Goal: Transaction & Acquisition: Purchase product/service

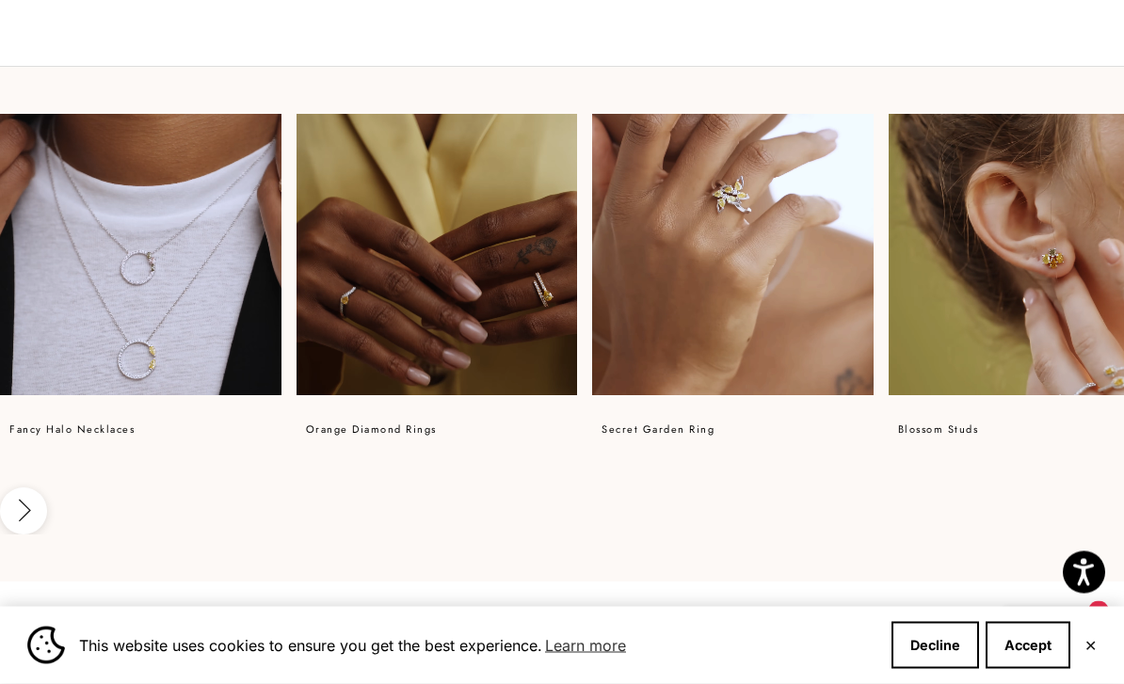
scroll to position [1158, 0]
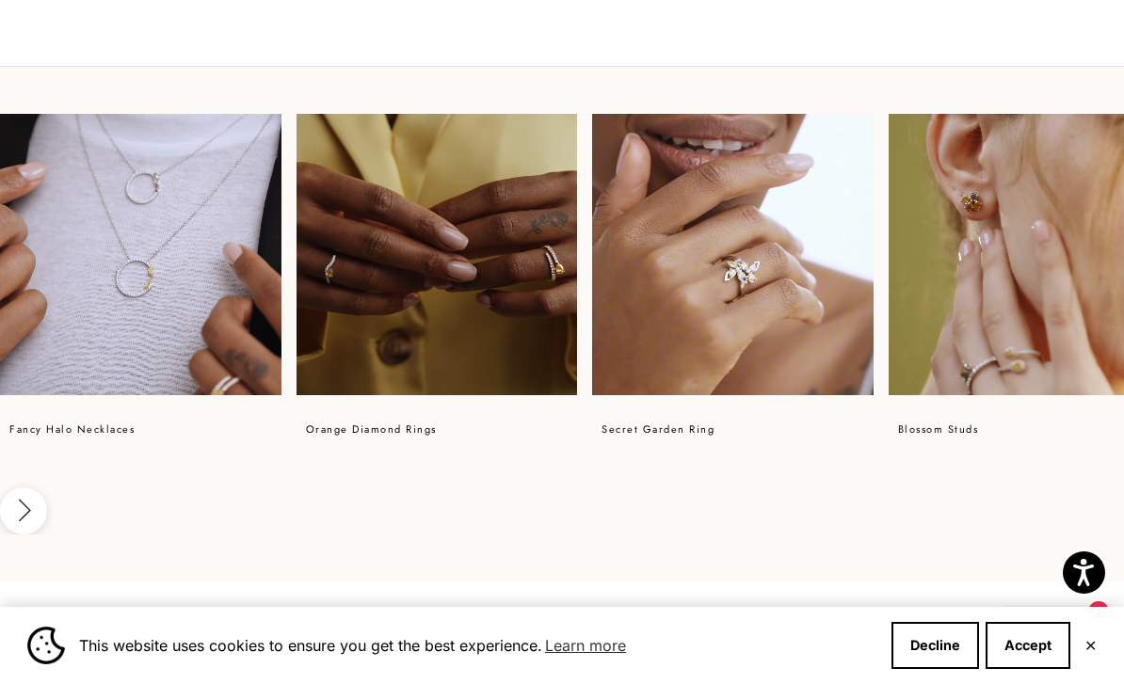
click at [519, 337] on video at bounding box center [437, 254] width 281 height 281
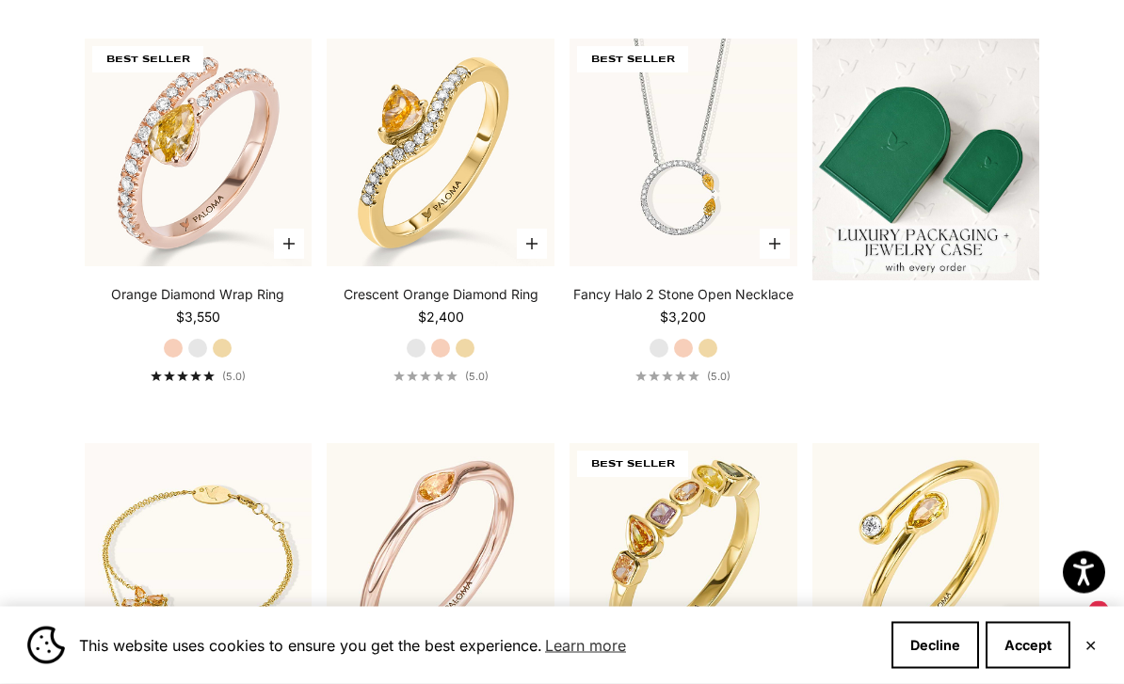
scroll to position [530, 0]
click at [194, 383] on div "Orange Diamond Wrap Ring Starting at $3,550 Rose Gold White Gold Yellow Gold (5…" at bounding box center [199, 334] width 228 height 98
click at [206, 359] on label "White Gold" at bounding box center [197, 348] width 21 height 21
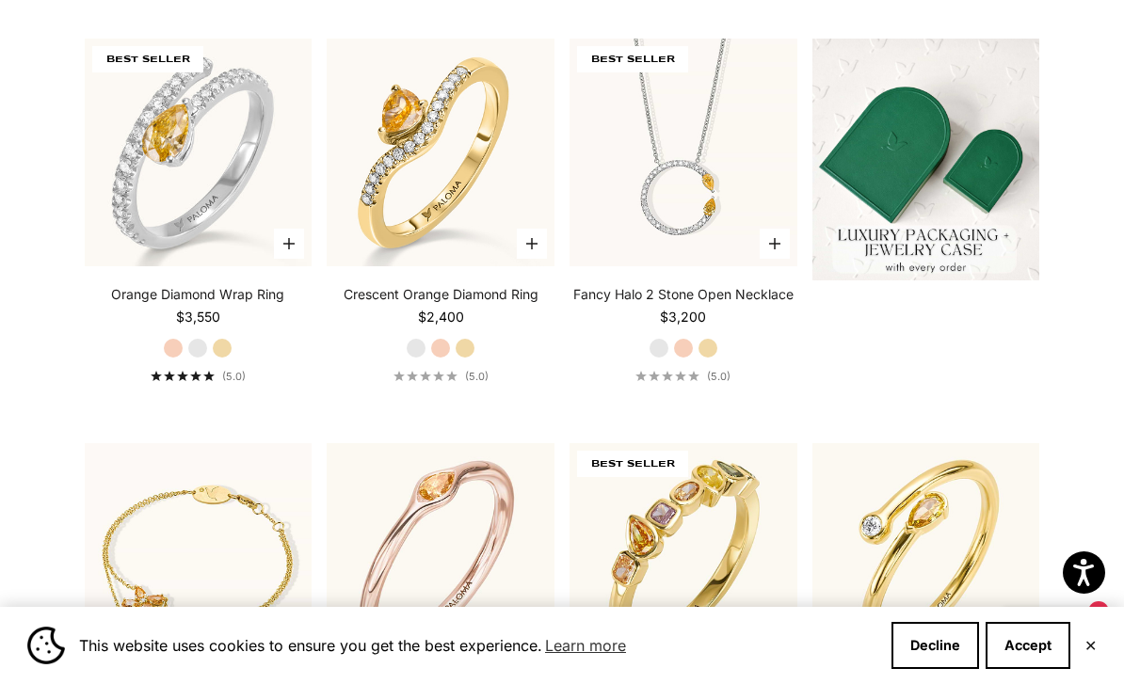
click at [234, 374] on div "Orange Diamond Wrap Ring Starting at $3,550 Rose Gold White Gold Yellow Gold (5…" at bounding box center [199, 334] width 228 height 98
click at [227, 359] on label "Yellow Gold" at bounding box center [222, 348] width 21 height 21
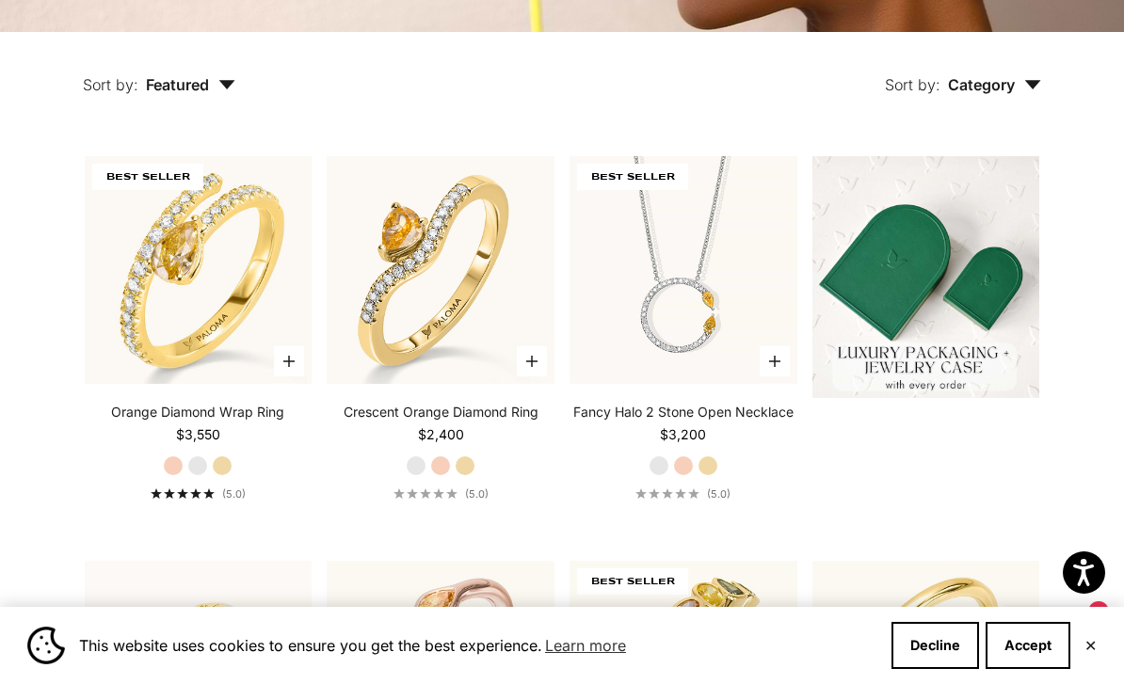
scroll to position [439, 0]
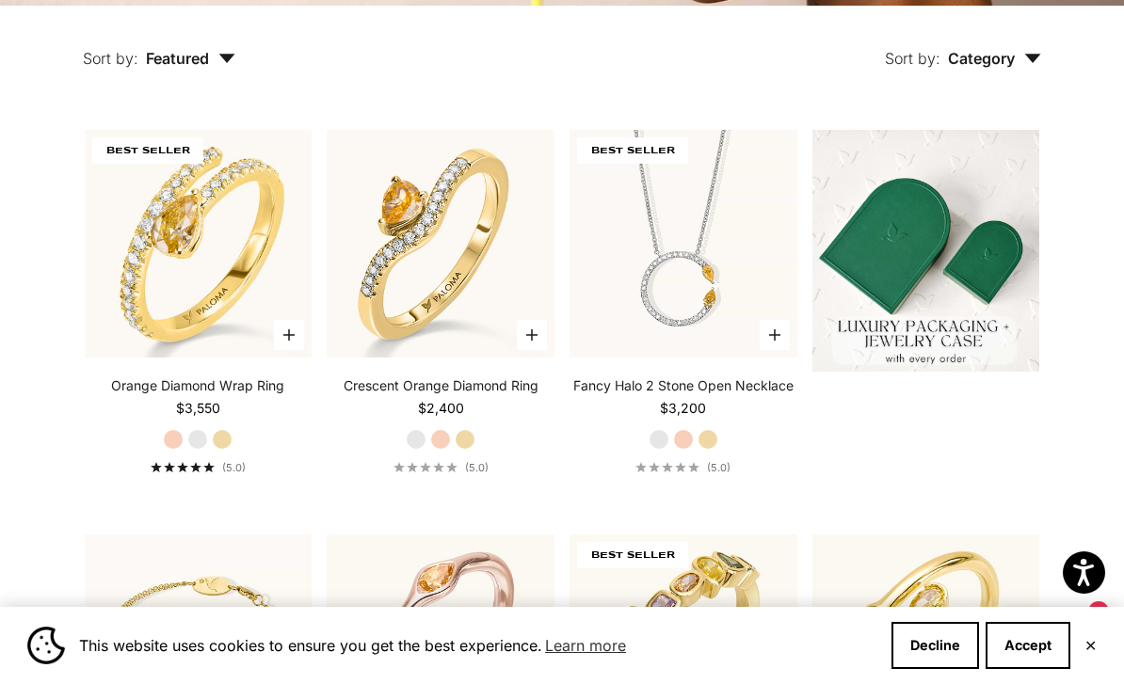
click at [171, 450] on label "Rose Gold" at bounding box center [173, 439] width 21 height 21
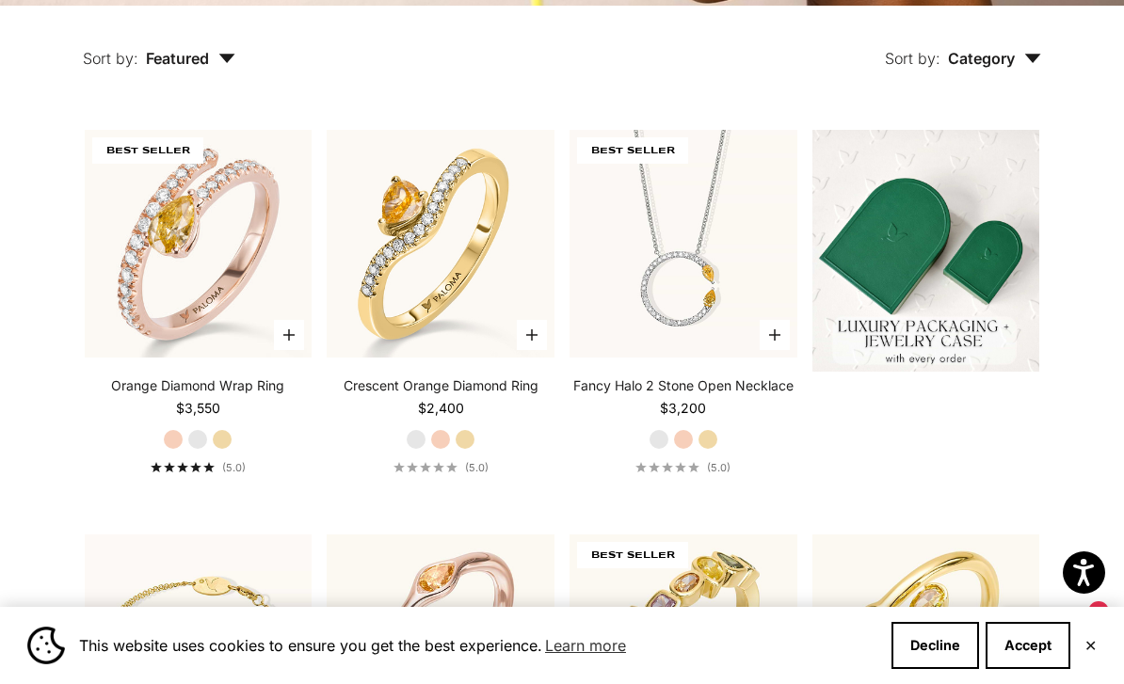
click at [201, 450] on label "White Gold" at bounding box center [197, 439] width 21 height 21
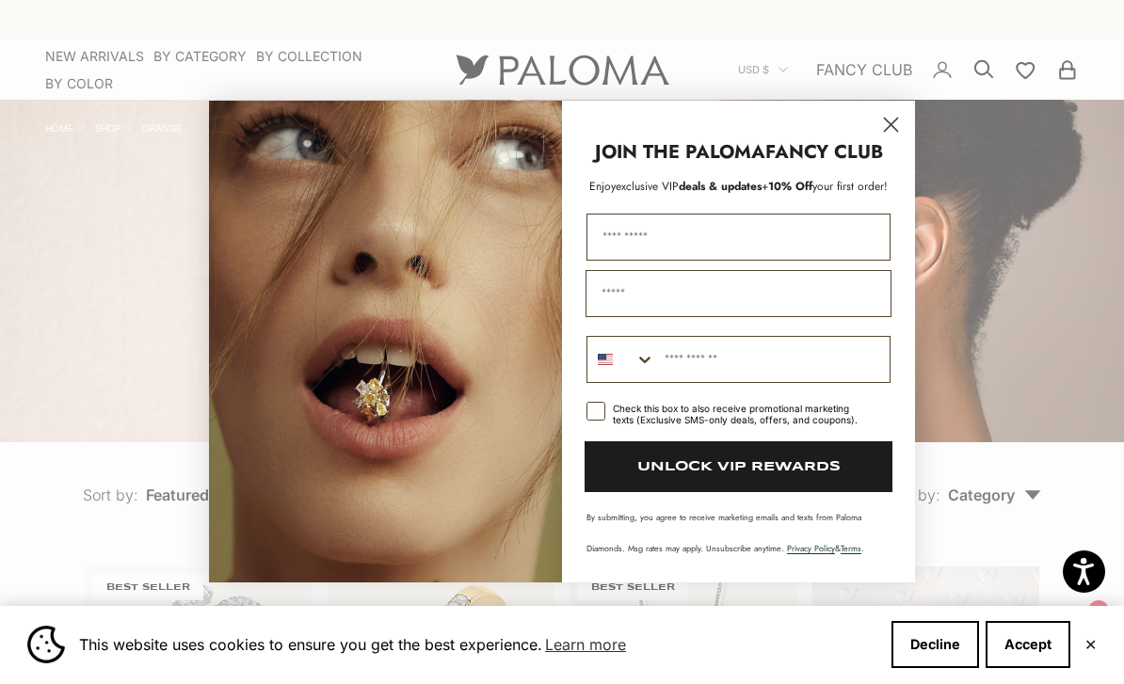
scroll to position [2, 0]
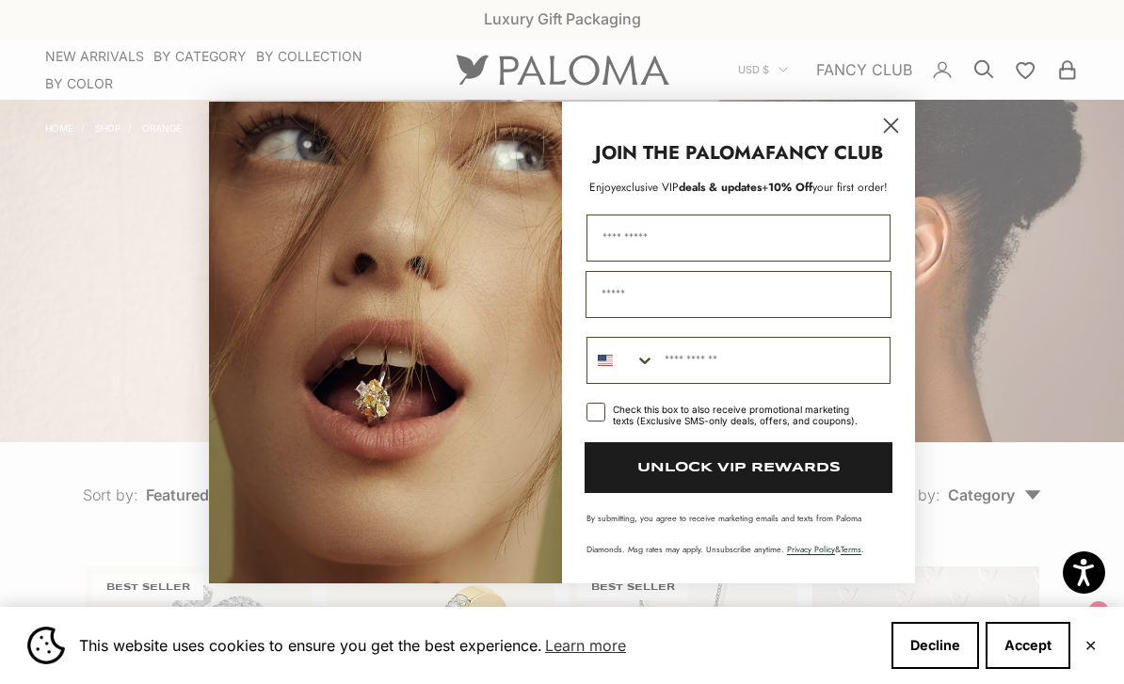
click at [900, 120] on circle "Close dialog" at bounding box center [890, 124] width 31 height 31
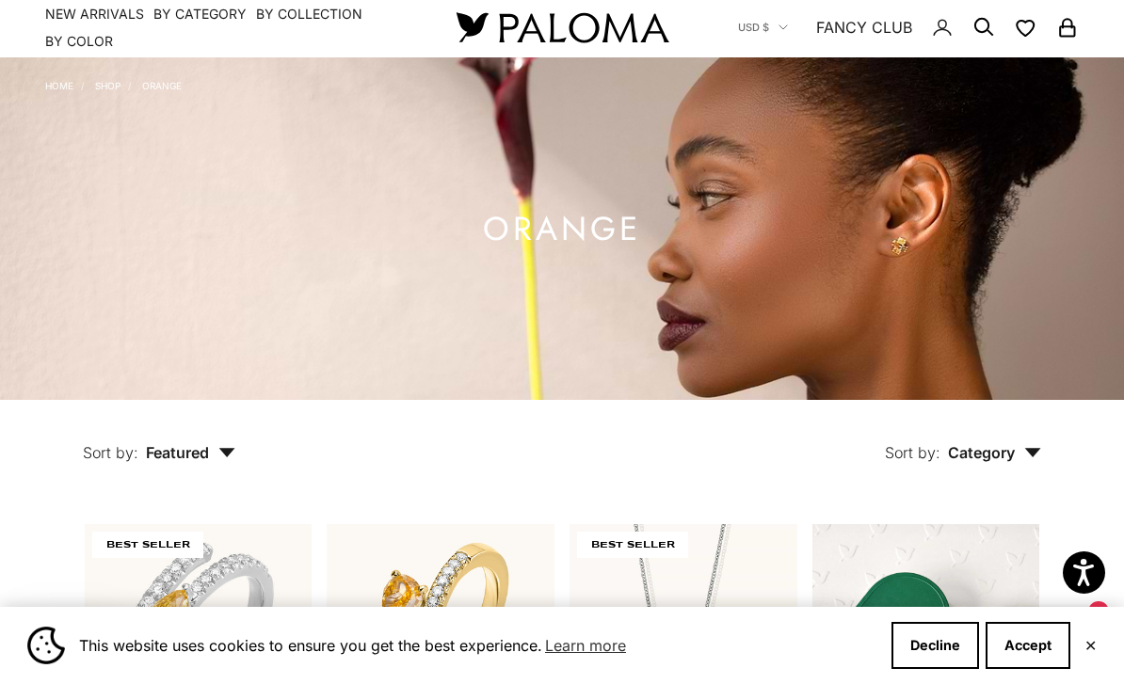
scroll to position [0, 0]
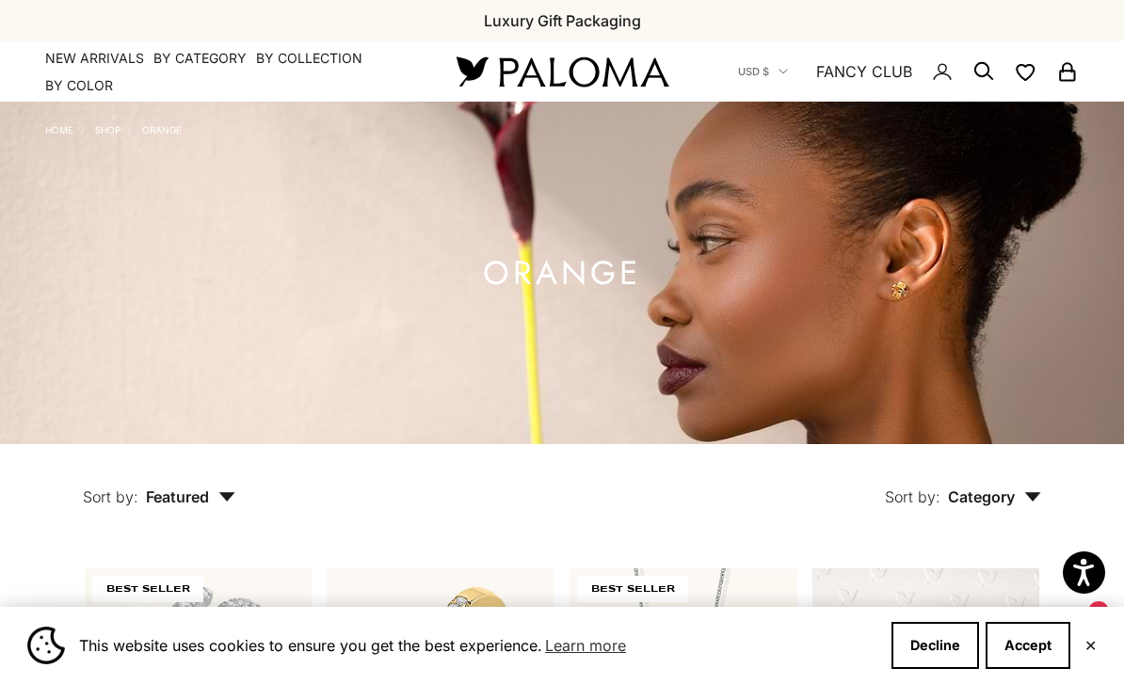
click at [580, 71] on img at bounding box center [562, 72] width 226 height 40
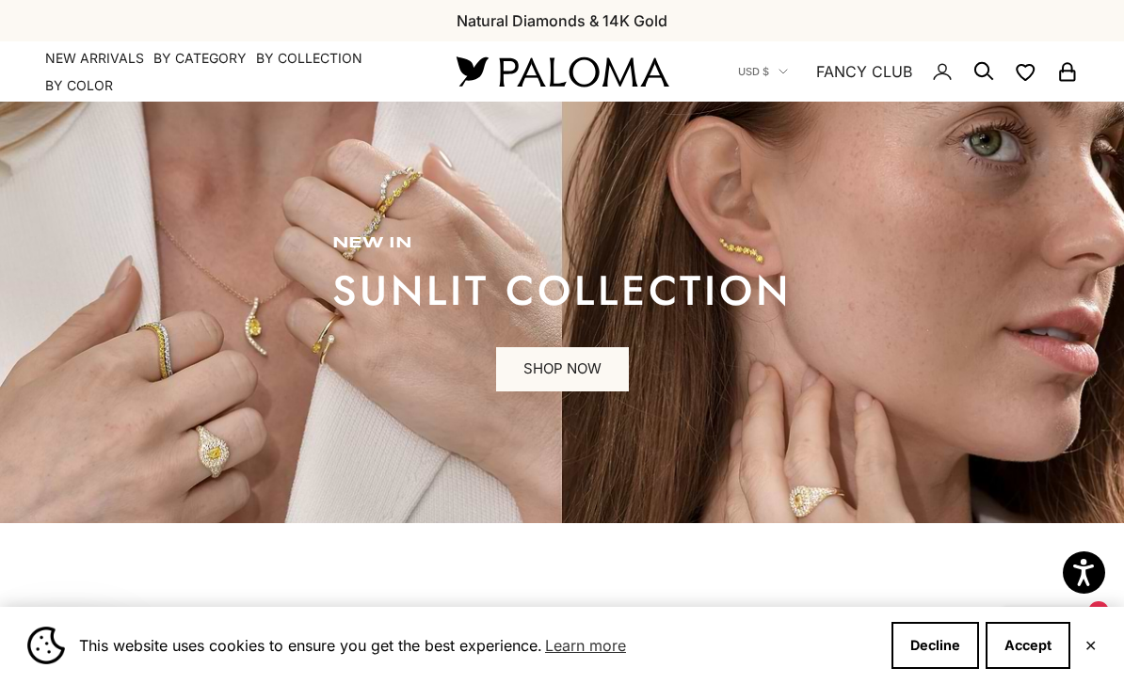
click at [223, 59] on summary "By Category" at bounding box center [199, 58] width 93 height 19
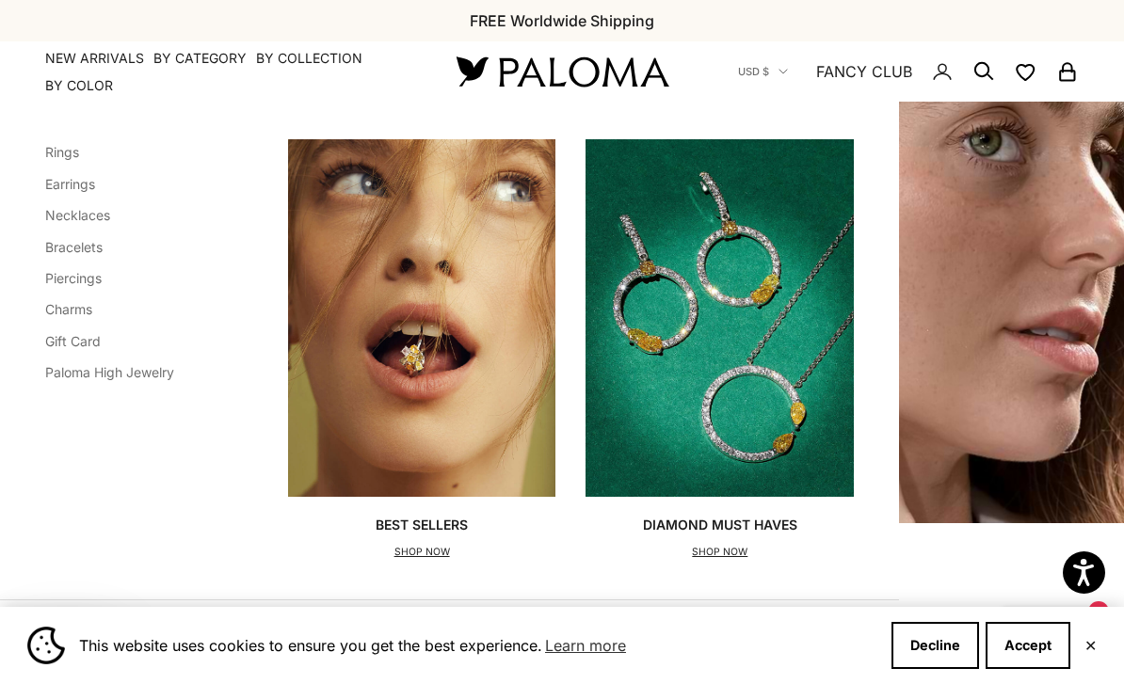
click at [83, 189] on link "Earrings" at bounding box center [70, 184] width 50 height 16
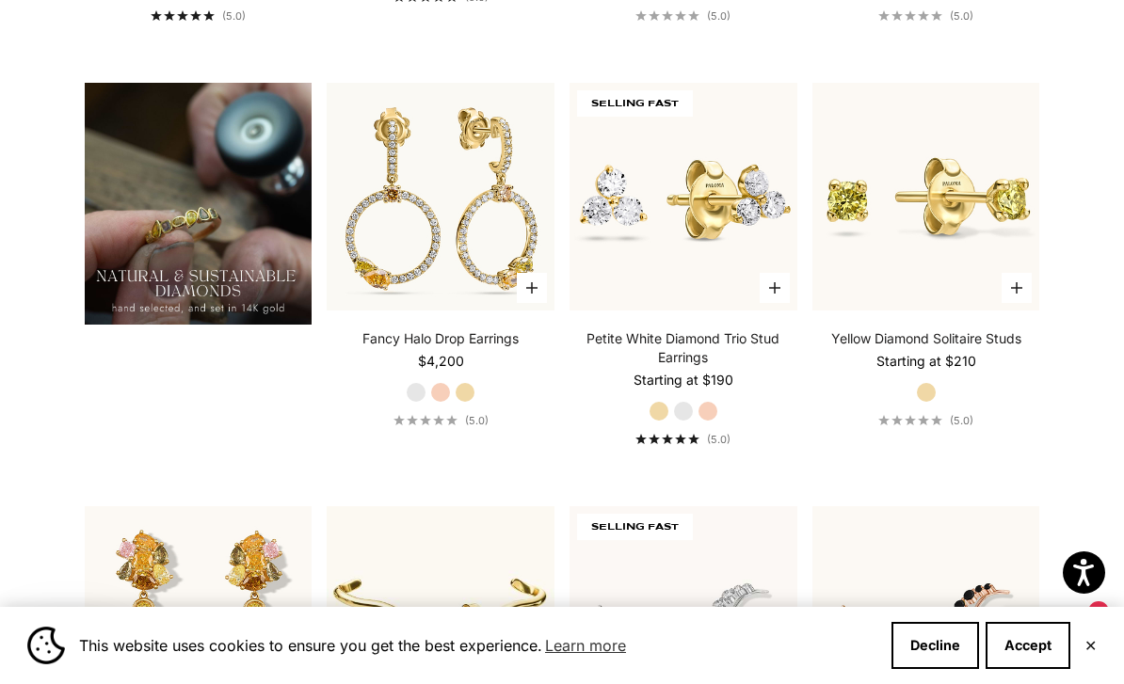
scroll to position [1333, 0]
click at [735, 321] on img at bounding box center [683, 196] width 250 height 250
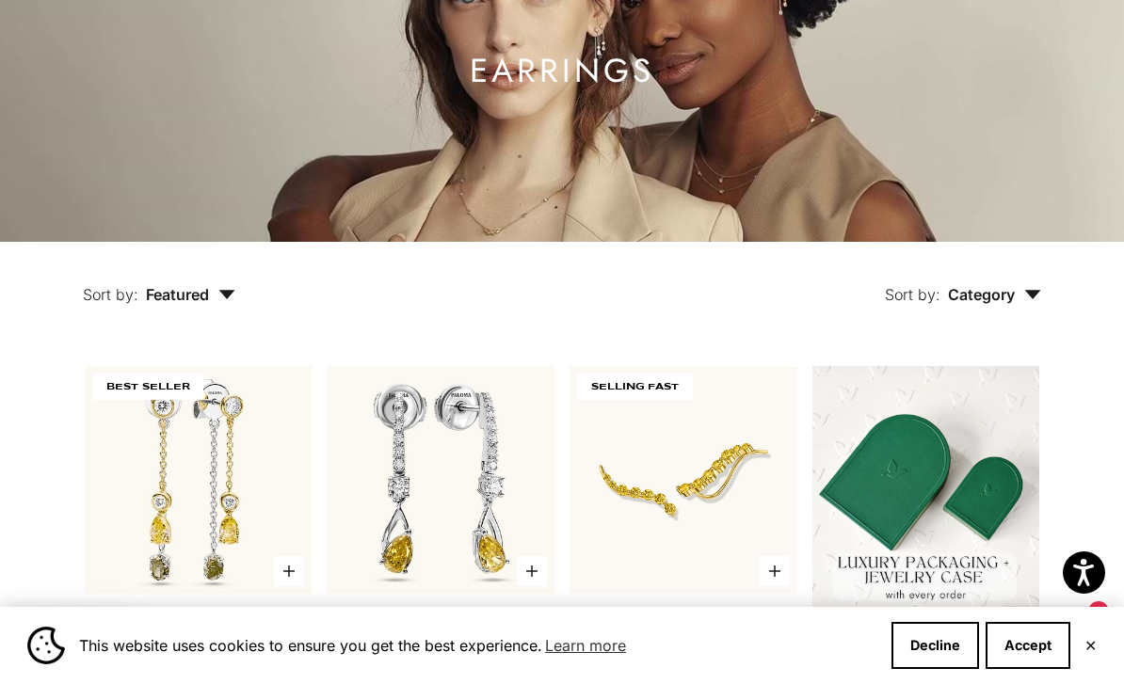
scroll to position [0, 0]
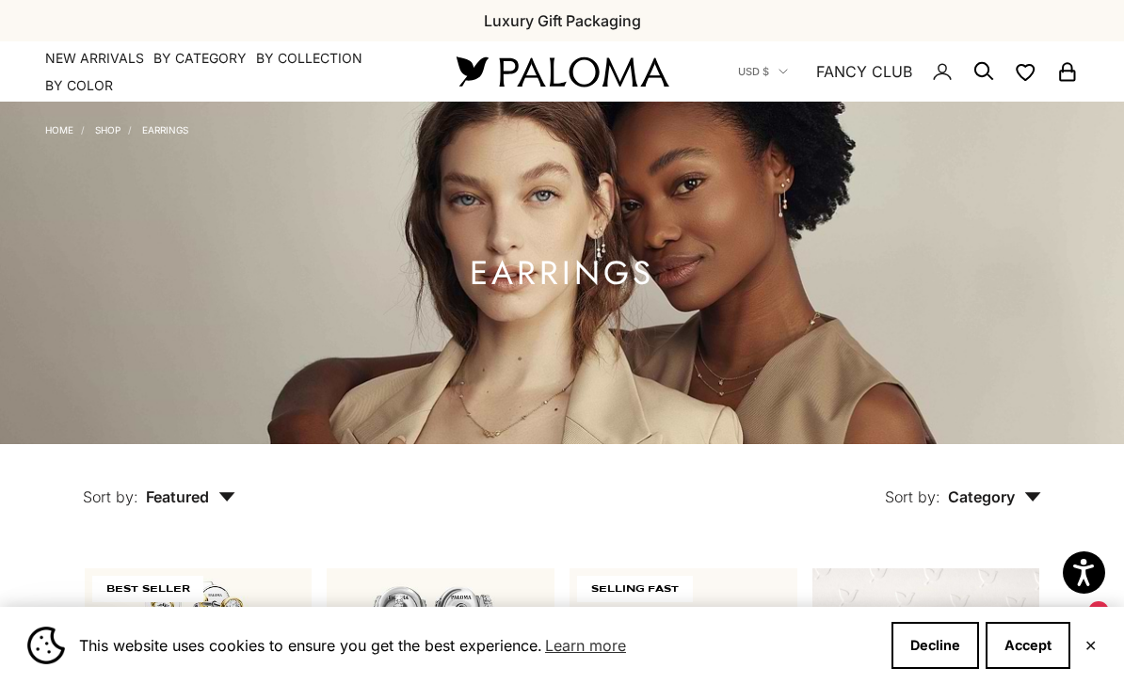
click at [329, 57] on summary "By Collection" at bounding box center [309, 58] width 106 height 19
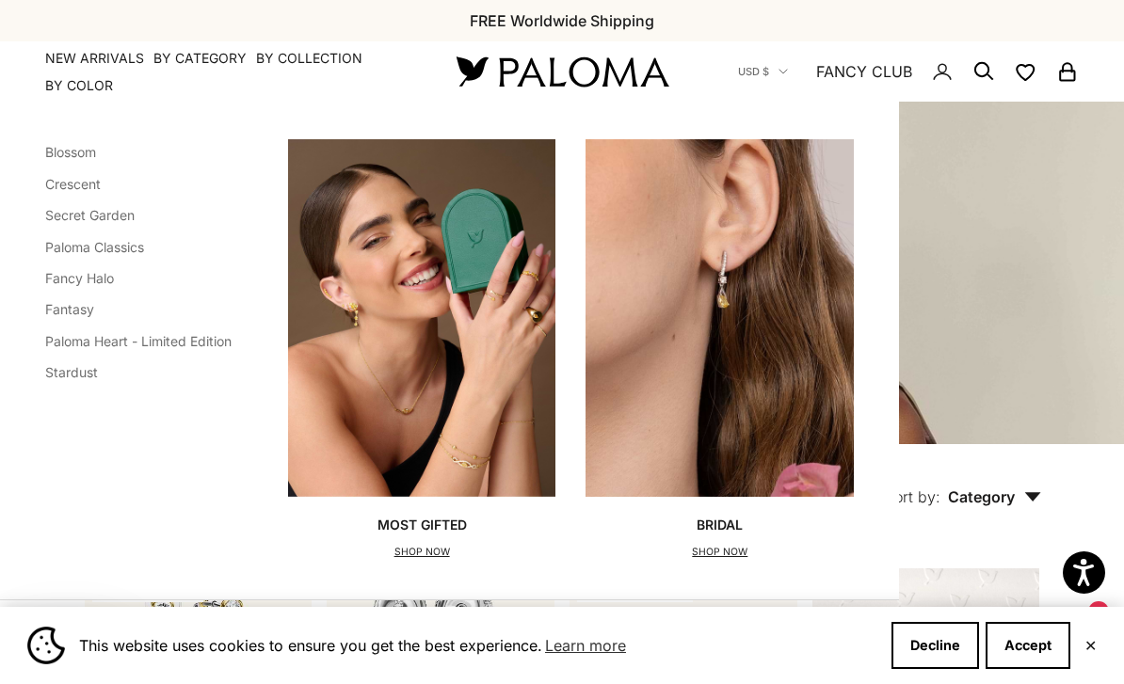
click at [605, 78] on img at bounding box center [562, 72] width 226 height 40
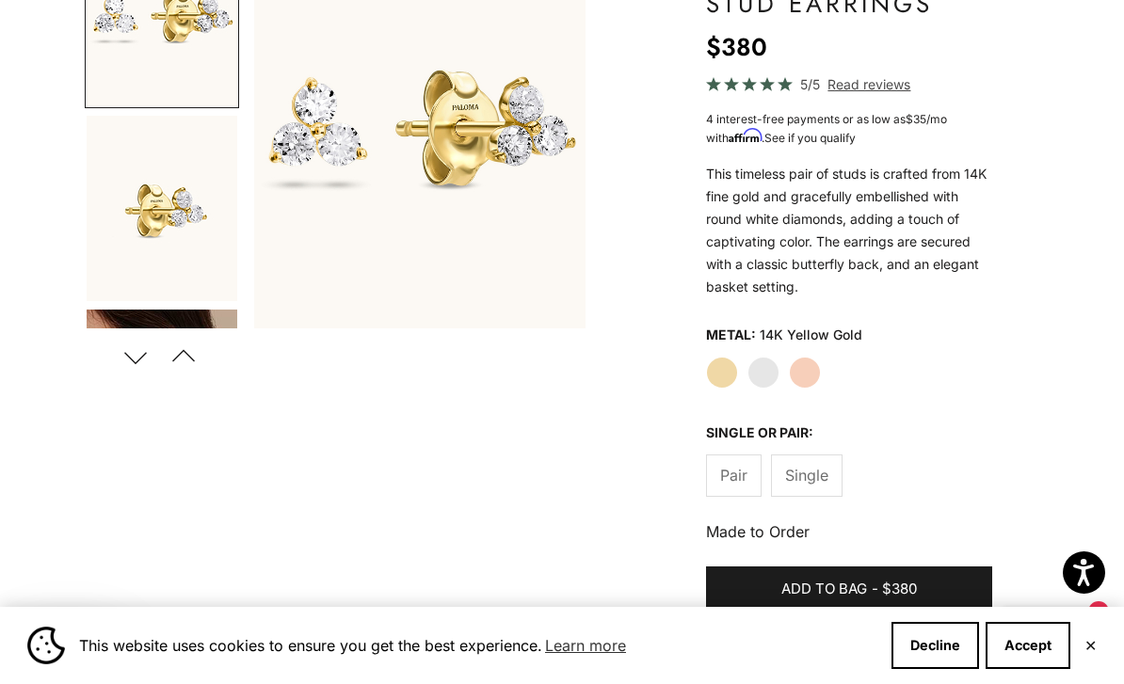
scroll to position [267, 0]
click at [765, 374] on label "White Gold" at bounding box center [763, 374] width 32 height 32
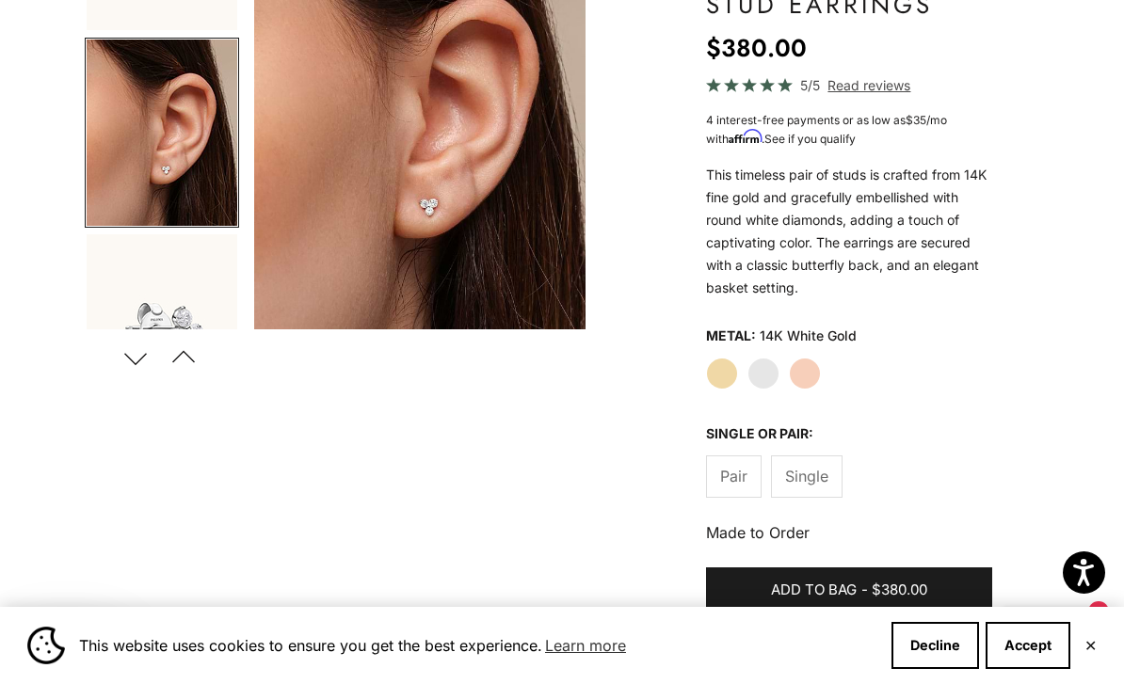
scroll to position [84, 0]
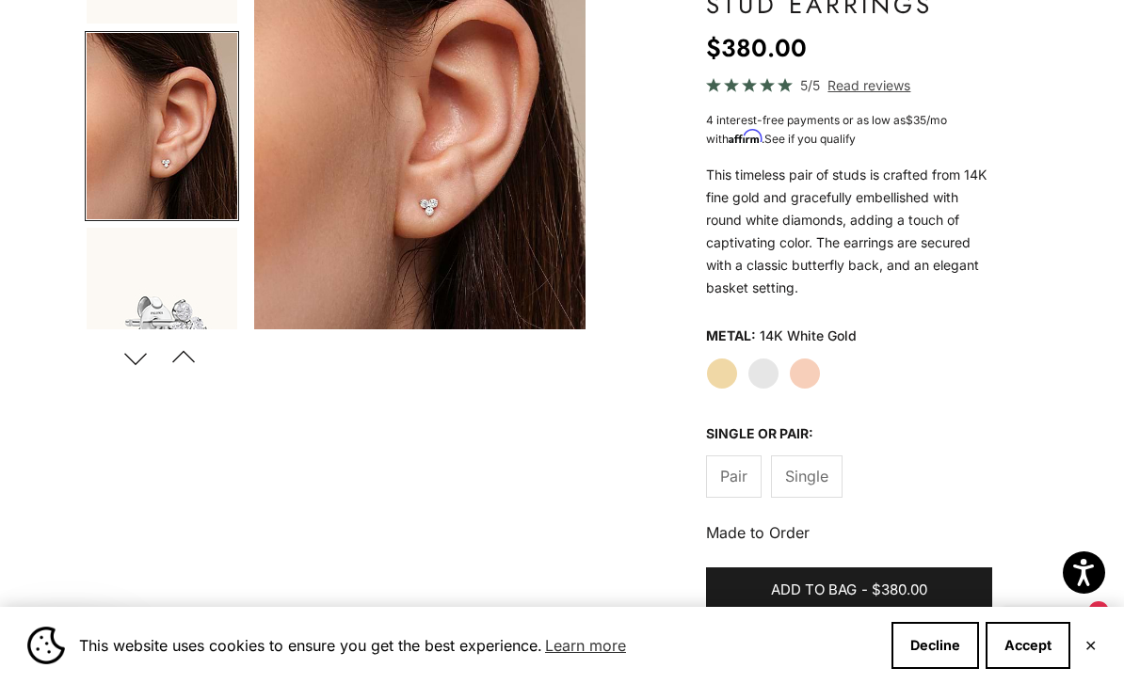
click at [739, 481] on span "Pair" at bounding box center [733, 476] width 27 height 24
click at [805, 365] on label "Rose Gold" at bounding box center [805, 374] width 32 height 32
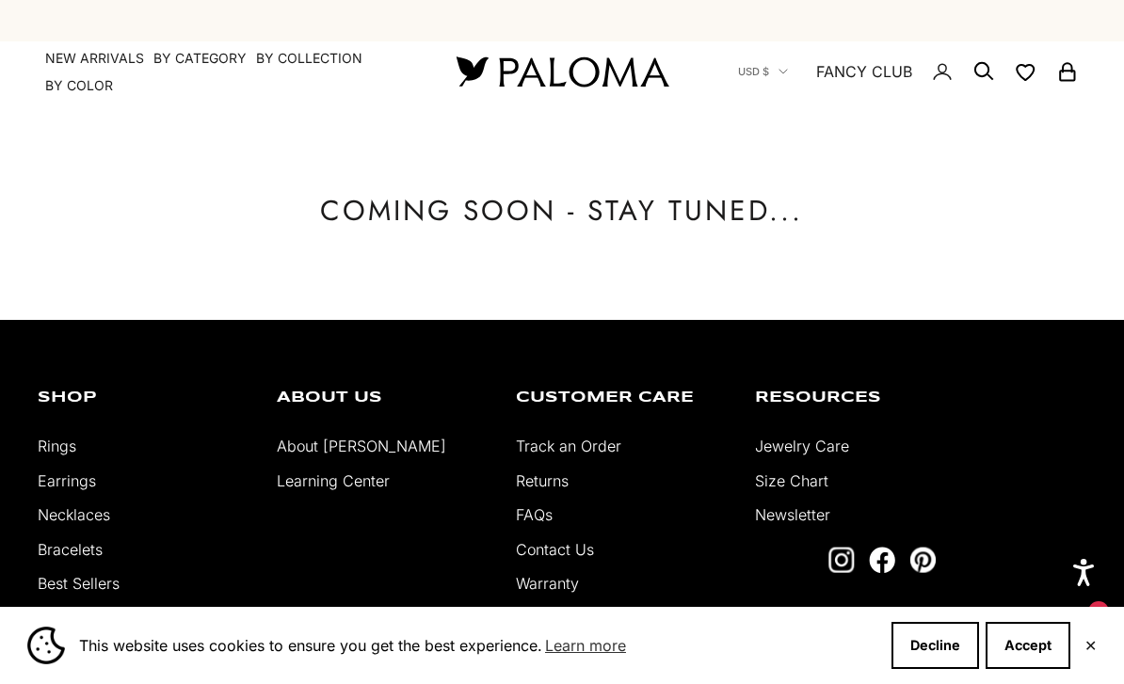
click at [1047, 9] on div "Previous Natural Diamonds & 14K Gold FREE Worldwide Shipping Luxury Gift Packag…" at bounding box center [562, 20] width 1124 height 41
